Goal: Task Accomplishment & Management: Manage account settings

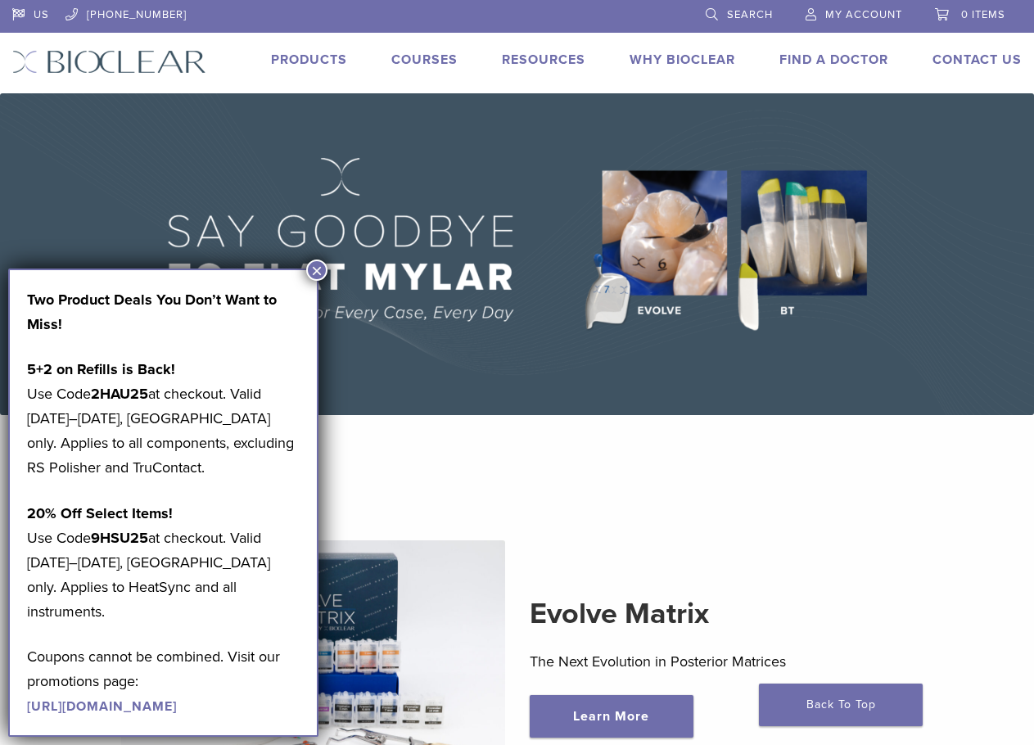
click at [846, 6] on link "My Account" at bounding box center [853, 12] width 97 height 25
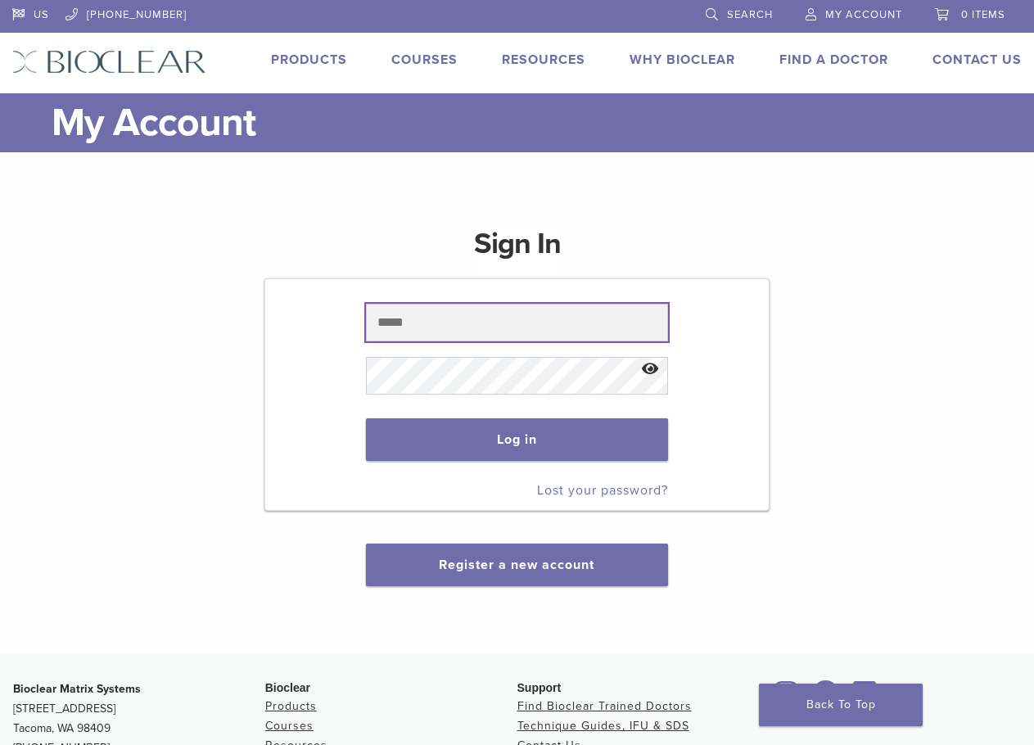
type input "**********"
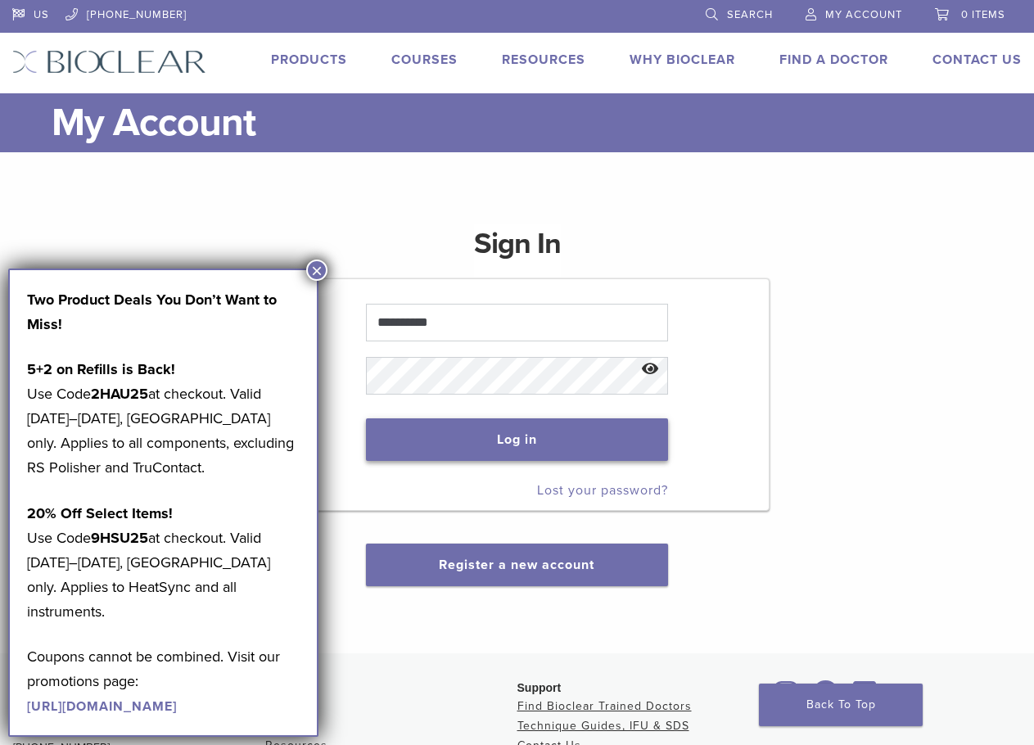
click at [537, 438] on button "Log in" at bounding box center [517, 439] width 302 height 43
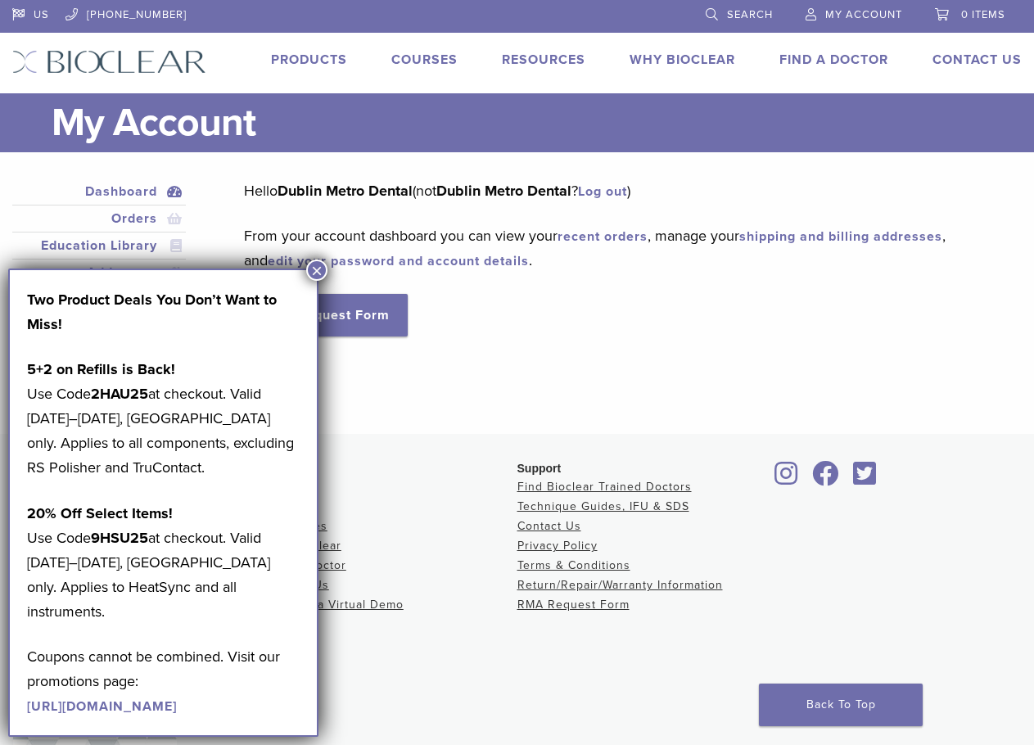
click at [319, 267] on button "×" at bounding box center [316, 269] width 21 height 21
